Goal: Submit feedback/report problem

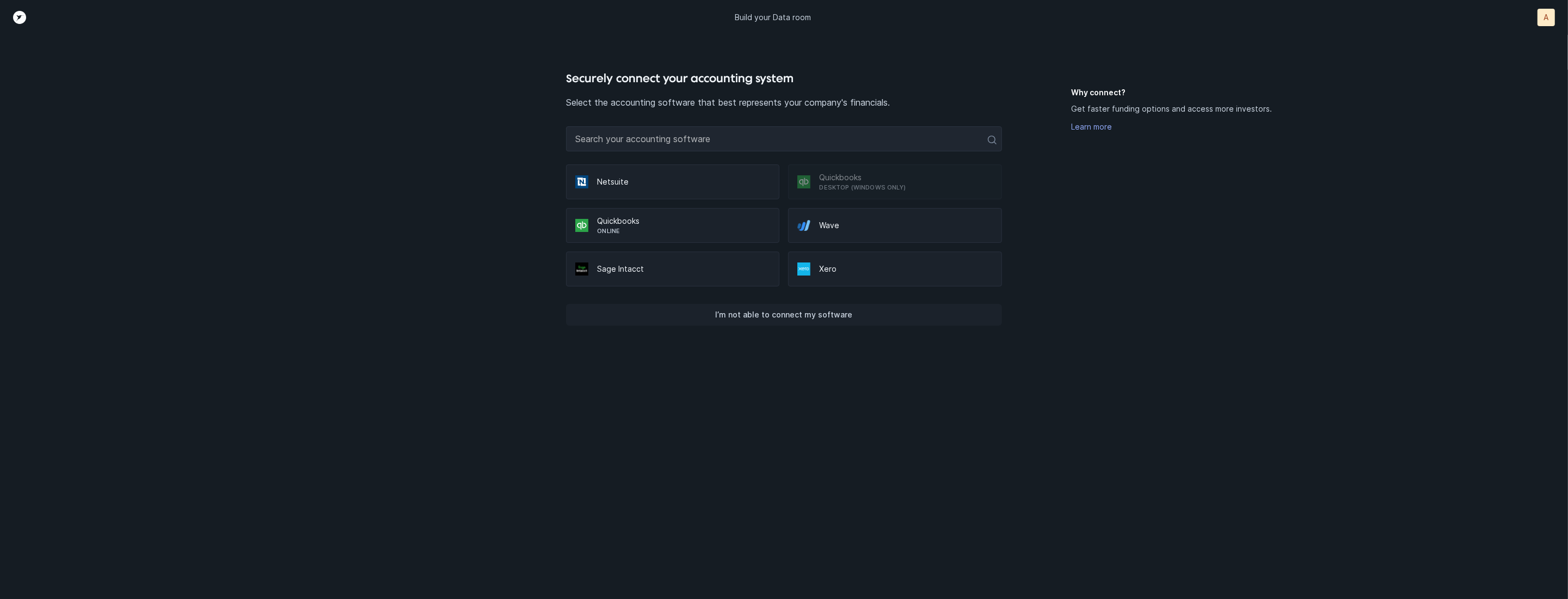
click at [789, 310] on p "I’m not able to connect my software" at bounding box center [783, 314] width 137 height 13
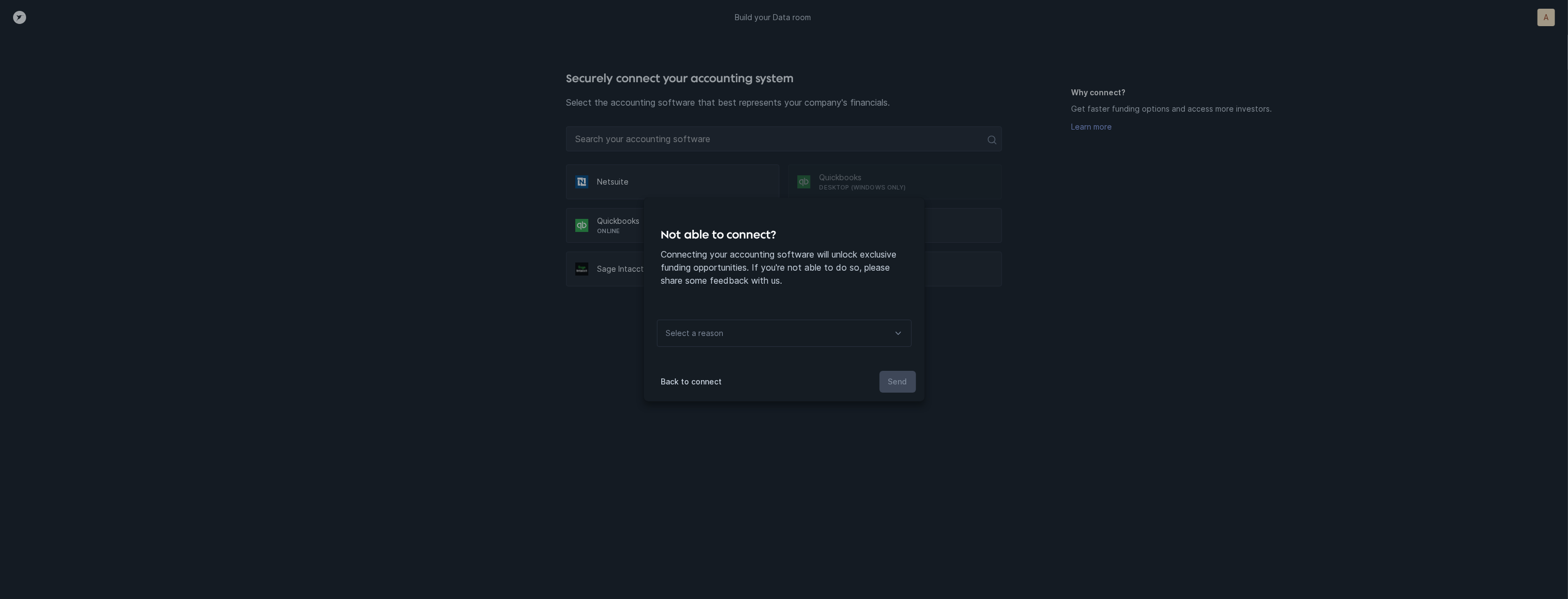
click at [774, 354] on div "Select a reason Select a reason" at bounding box center [784, 333] width 281 height 58
click at [785, 339] on div "Select a reason" at bounding box center [784, 333] width 254 height 27
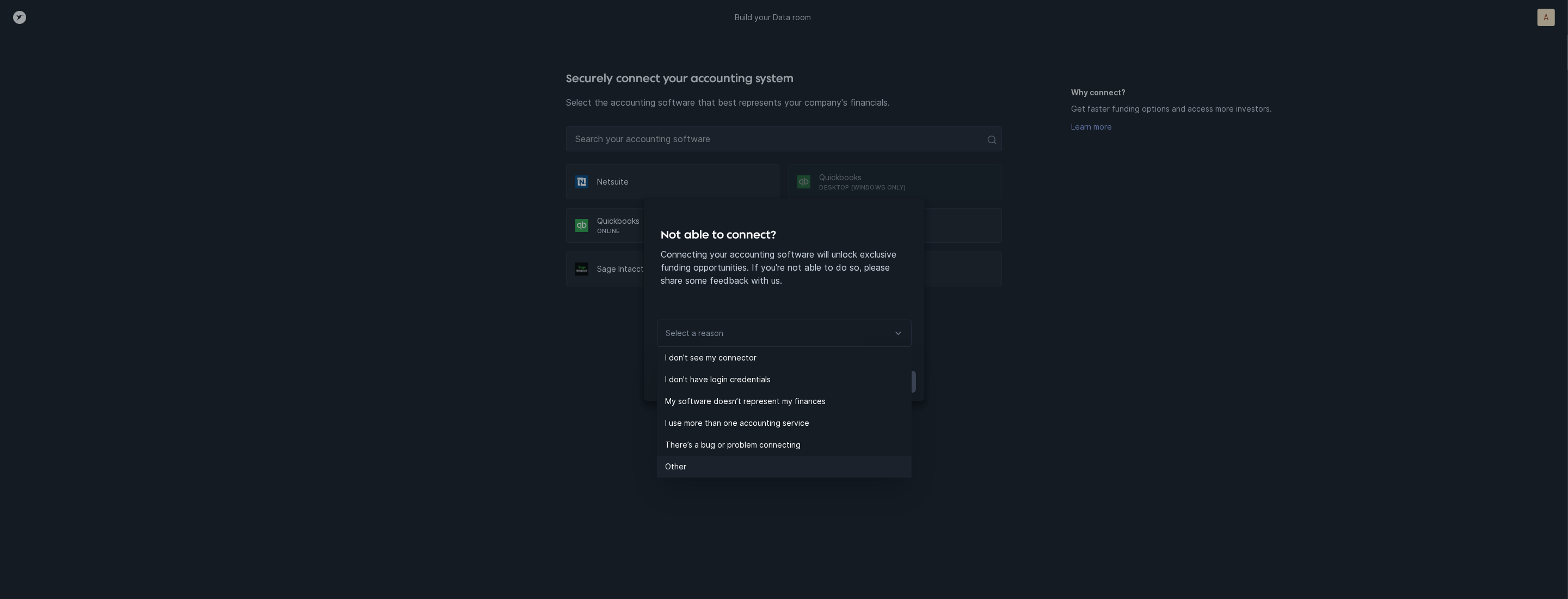
click at [698, 461] on p "Other" at bounding box center [789, 466] width 246 height 13
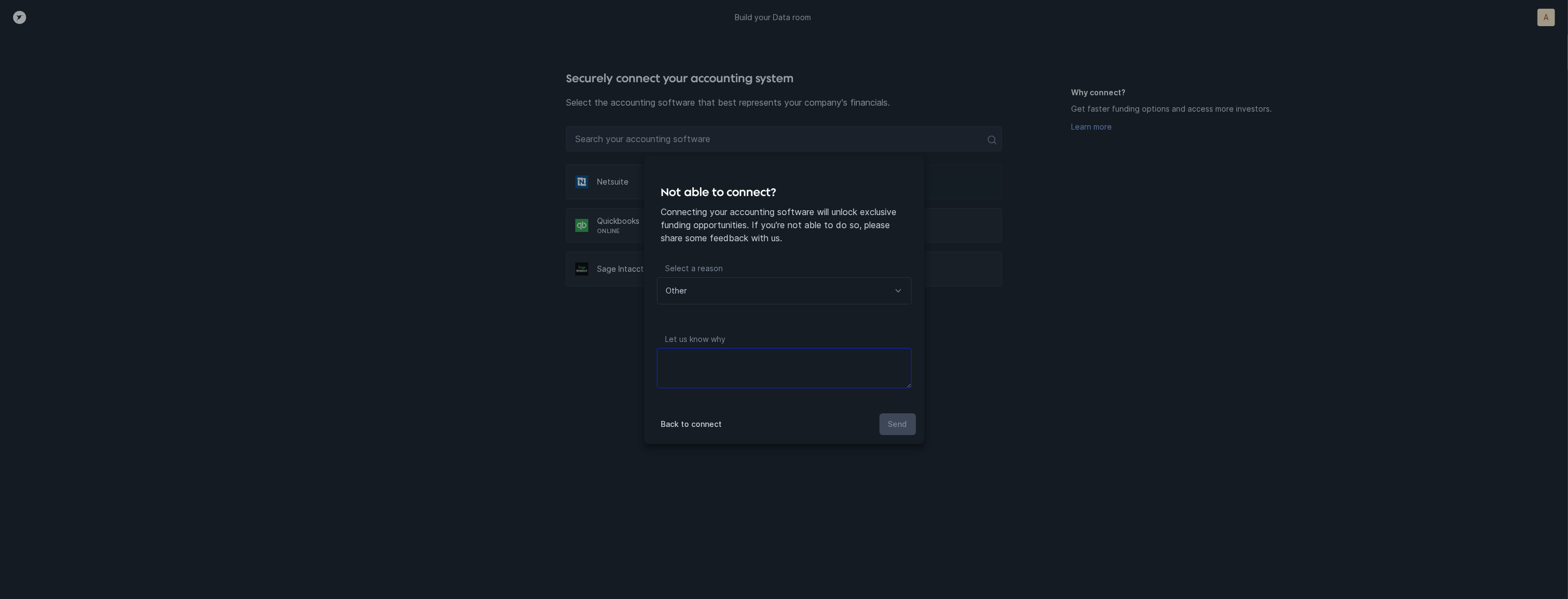
click at [727, 374] on textarea at bounding box center [784, 368] width 254 height 40
type textarea "files"
click at [912, 420] on button "Send" at bounding box center [898, 424] width 37 height 22
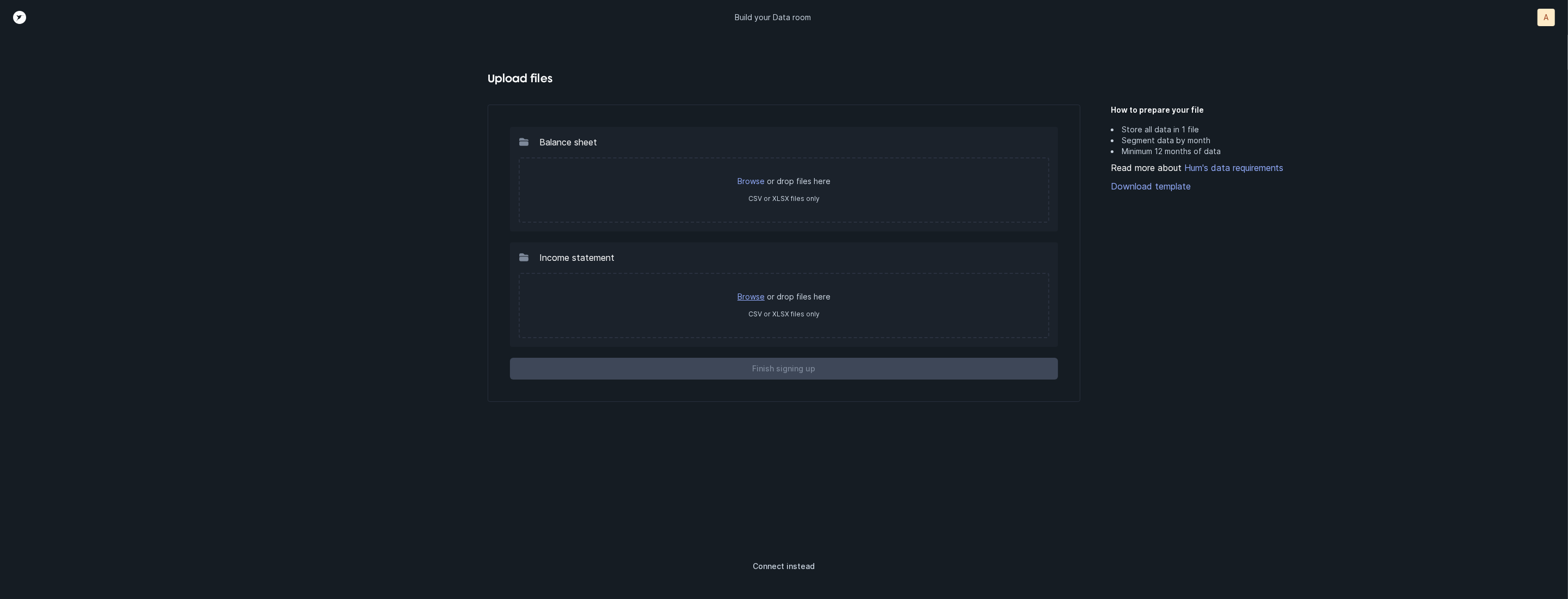
click at [760, 292] on link "Browse" at bounding box center [751, 296] width 27 height 9
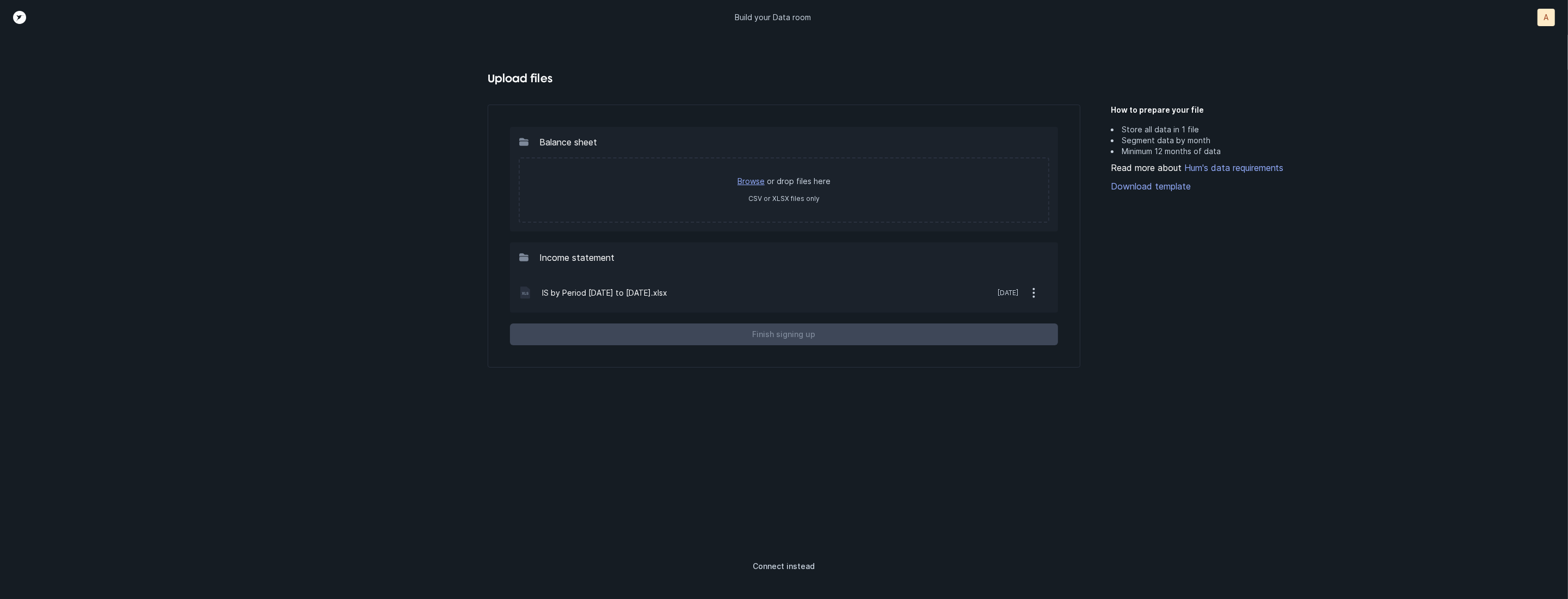
click at [748, 178] on link "Browse" at bounding box center [751, 181] width 27 height 9
